Goal: Information Seeking & Learning: Understand process/instructions

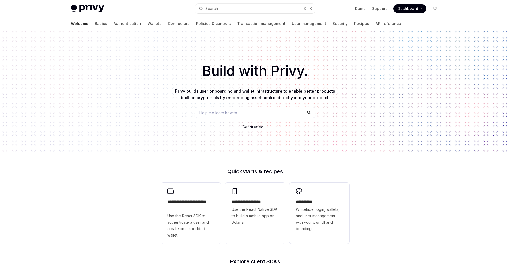
type textarea "*"
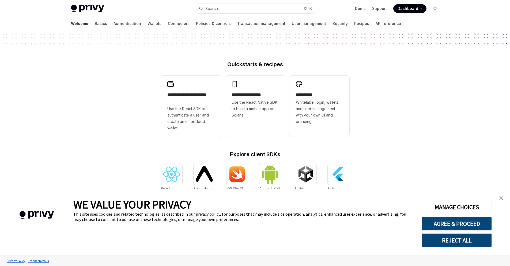
scroll to position [134, 0]
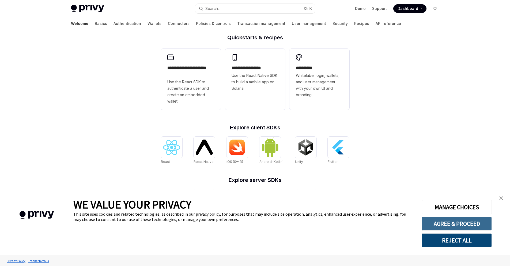
click at [462, 222] on button "AGREE & PROCEED" at bounding box center [457, 224] width 70 height 14
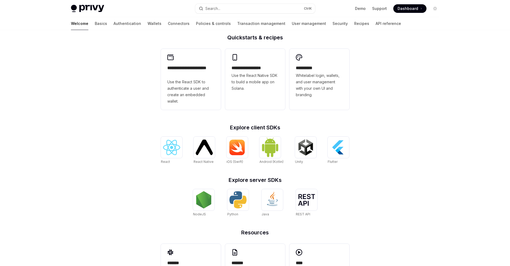
scroll to position [173, 0]
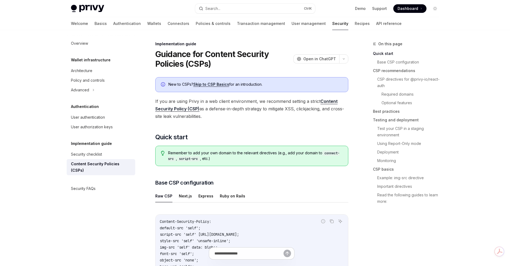
drag, startPoint x: 293, startPoint y: 127, endPoint x: 156, endPoint y: 55, distance: 154.5
click at [342, 58] on button "button" at bounding box center [343, 58] width 9 height 9
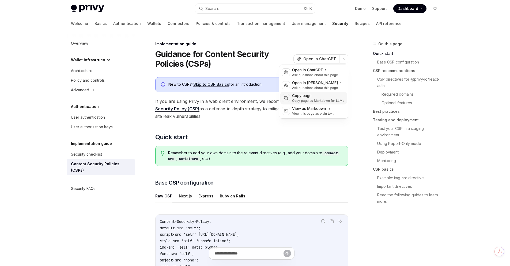
click at [304, 97] on div "Copy page" at bounding box center [318, 95] width 52 height 5
click at [344, 59] on icon "button" at bounding box center [344, 59] width 2 height 1
click at [315, 57] on span "Open in ChatGPT" at bounding box center [319, 58] width 33 height 5
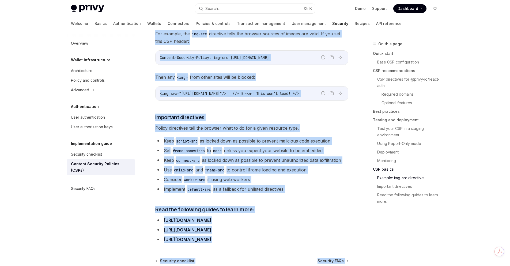
scroll to position [1311, 0]
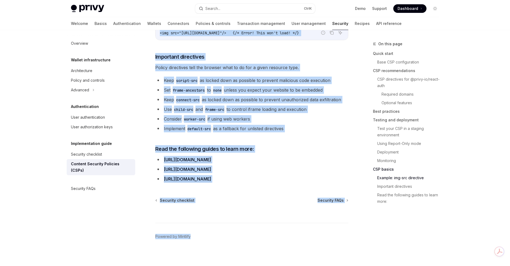
drag, startPoint x: 157, startPoint y: 51, endPoint x: 304, endPoint y: 124, distance: 163.9
copy div "Guidance for Content Security Policies (CSPs) OpenAI Open in ChatGPT OpenAI Ope…"
click at [234, 77] on li "Keep script-src as locked down as possible to prevent malicious code execution" at bounding box center [251, 80] width 193 height 7
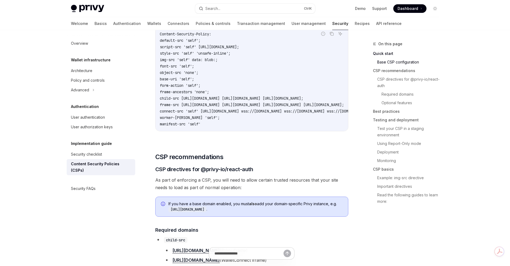
scroll to position [134, 0]
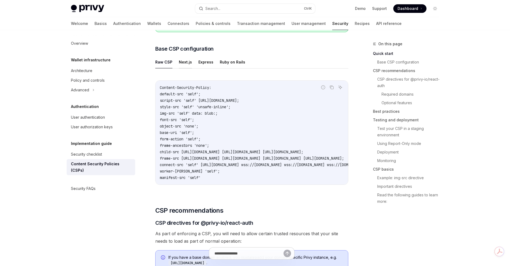
click at [181, 67] on button "Next.js" at bounding box center [185, 62] width 13 height 13
type textarea "*"
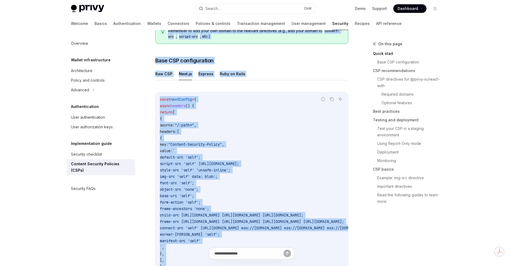
scroll to position [50, 0]
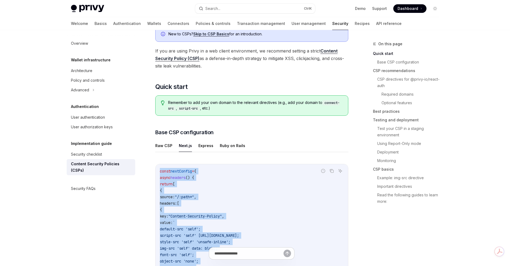
drag, startPoint x: 165, startPoint y: 222, endPoint x: 161, endPoint y: 170, distance: 52.4
click at [161, 170] on code "const nextConfig = { async headers () { return [ { source: "/:path*" , headers:…" at bounding box center [317, 264] width 315 height 193
copy code "const nextConfig = { async headers () { return [ { source: "/:path*" , headers:…"
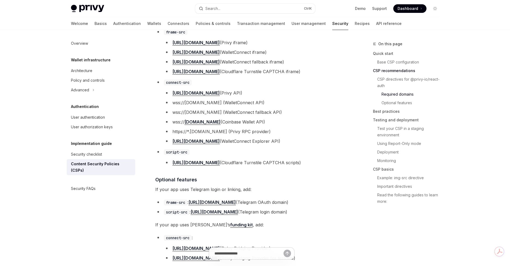
scroll to position [452, 0]
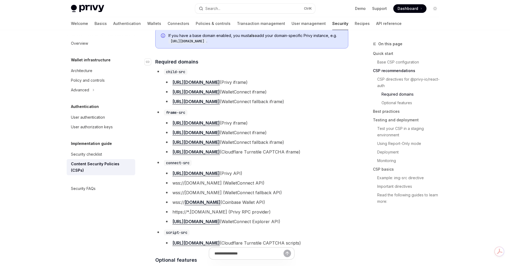
drag, startPoint x: 332, startPoint y: 246, endPoint x: 156, endPoint y: 63, distance: 253.2
copy div "Required domains child-src https://auth.privy.io (Privy iframe) https://verify.…"
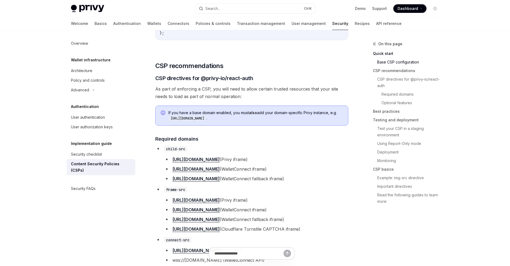
scroll to position [402, 0]
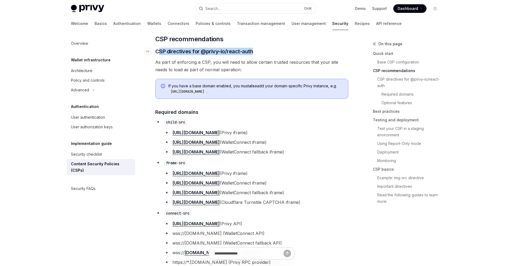
drag, startPoint x: 257, startPoint y: 53, endPoint x: 159, endPoint y: 56, distance: 98.6
click at [159, 55] on h3 "​ CSP directives for @privy-io/react-auth" at bounding box center [251, 51] width 193 height 7
